Goal: Task Accomplishment & Management: Use online tool/utility

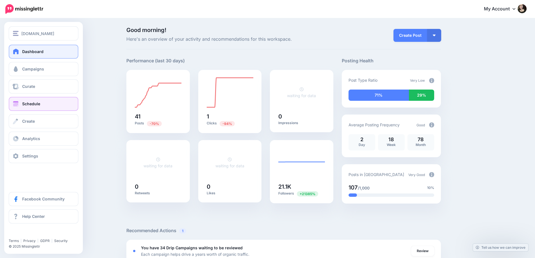
click at [33, 104] on span "Schedule" at bounding box center [31, 103] width 18 height 5
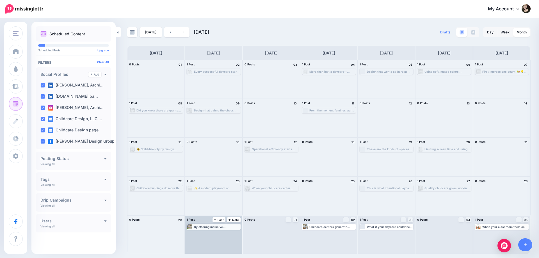
click at [217, 227] on div "By offering inclusive environments, childcare centers help children of all abil…" at bounding box center [217, 226] width 46 height 3
click at [213, 234] on link "Edit" at bounding box center [205, 233] width 35 height 5
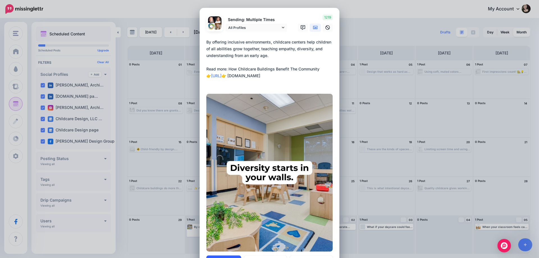
click at [225, 255] on button "Update" at bounding box center [223, 261] width 35 height 13
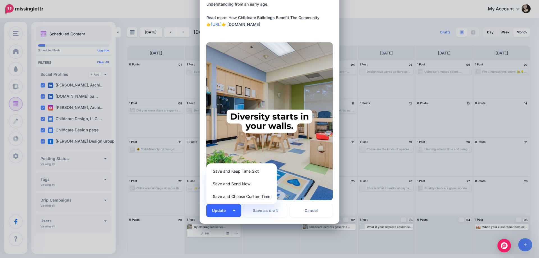
scroll to position [56, 0]
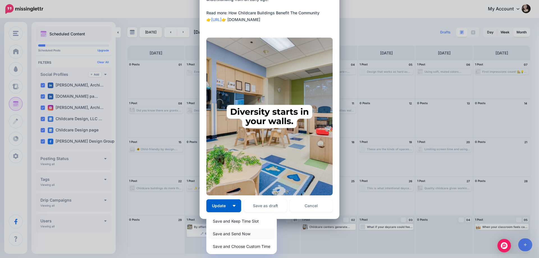
click at [231, 234] on link "Save and Send Now" at bounding box center [242, 233] width 66 height 11
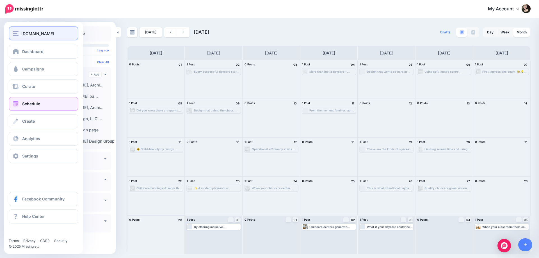
click at [16, 32] on img "button" at bounding box center [16, 33] width 6 height 5
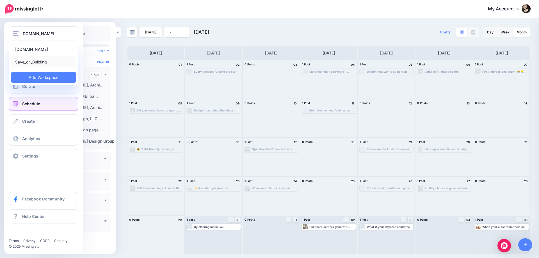
click at [36, 59] on link "Save_on_Building" at bounding box center [43, 61] width 65 height 11
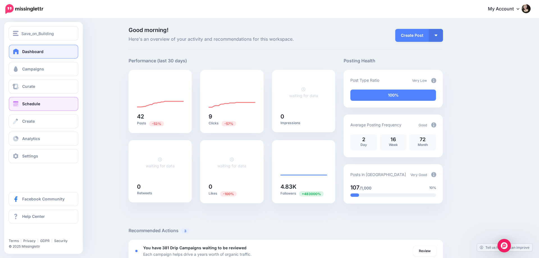
click at [20, 105] on link "Schedule" at bounding box center [44, 104] width 70 height 14
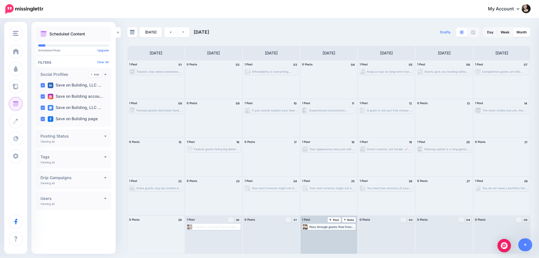
click at [331, 227] on div "Pass through grants flow from the federal level to states before reaching local…" at bounding box center [332, 226] width 46 height 3
click at [325, 232] on span "Edit" at bounding box center [322, 233] width 4 height 3
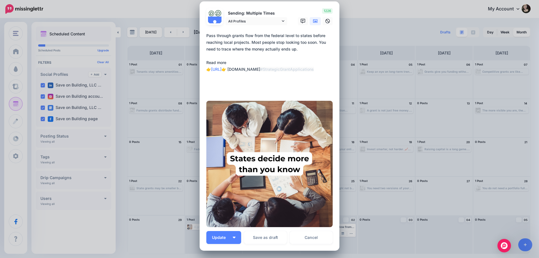
scroll to position [60, 0]
